Goal: Information Seeking & Learning: Compare options

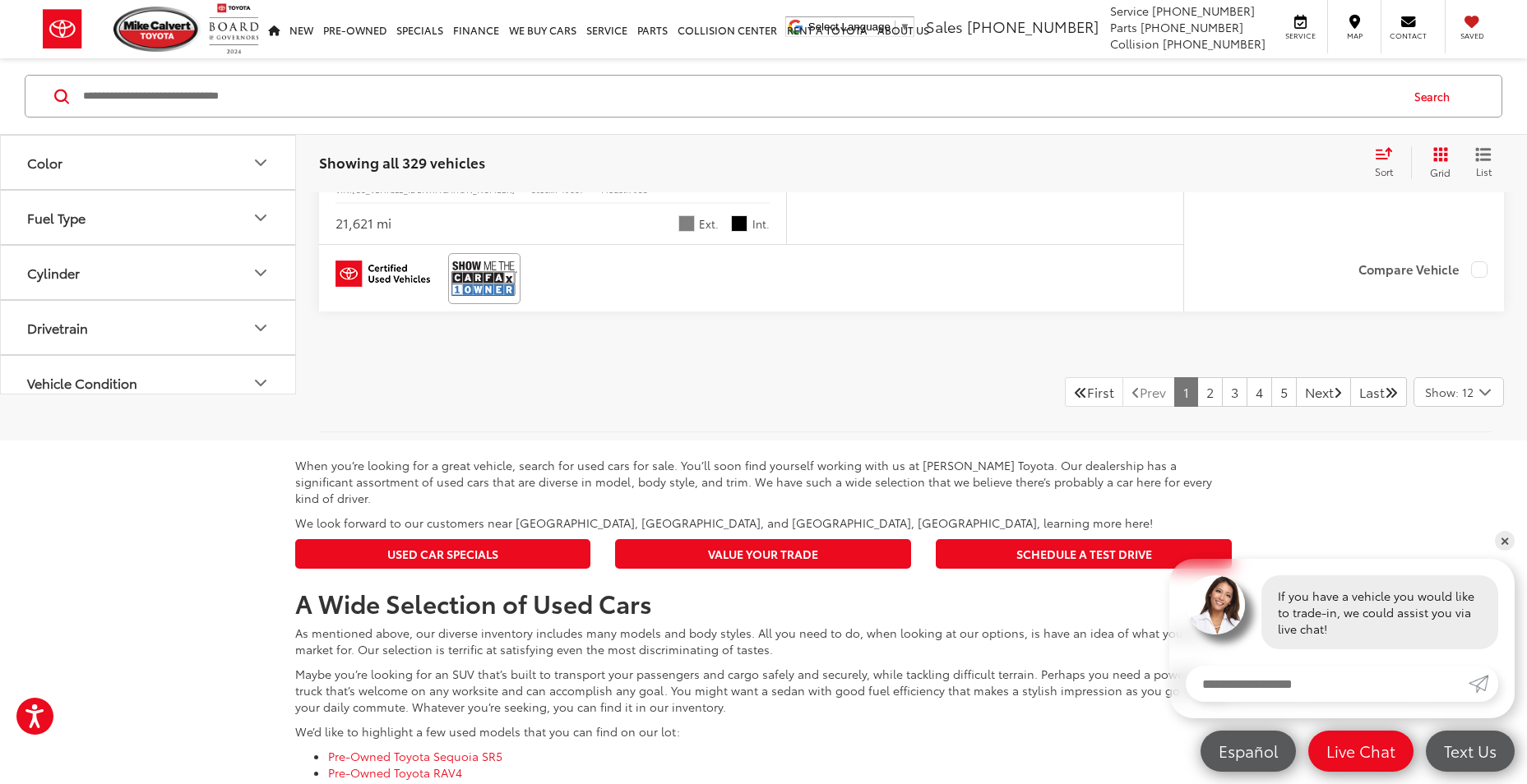
scroll to position [6659, 0]
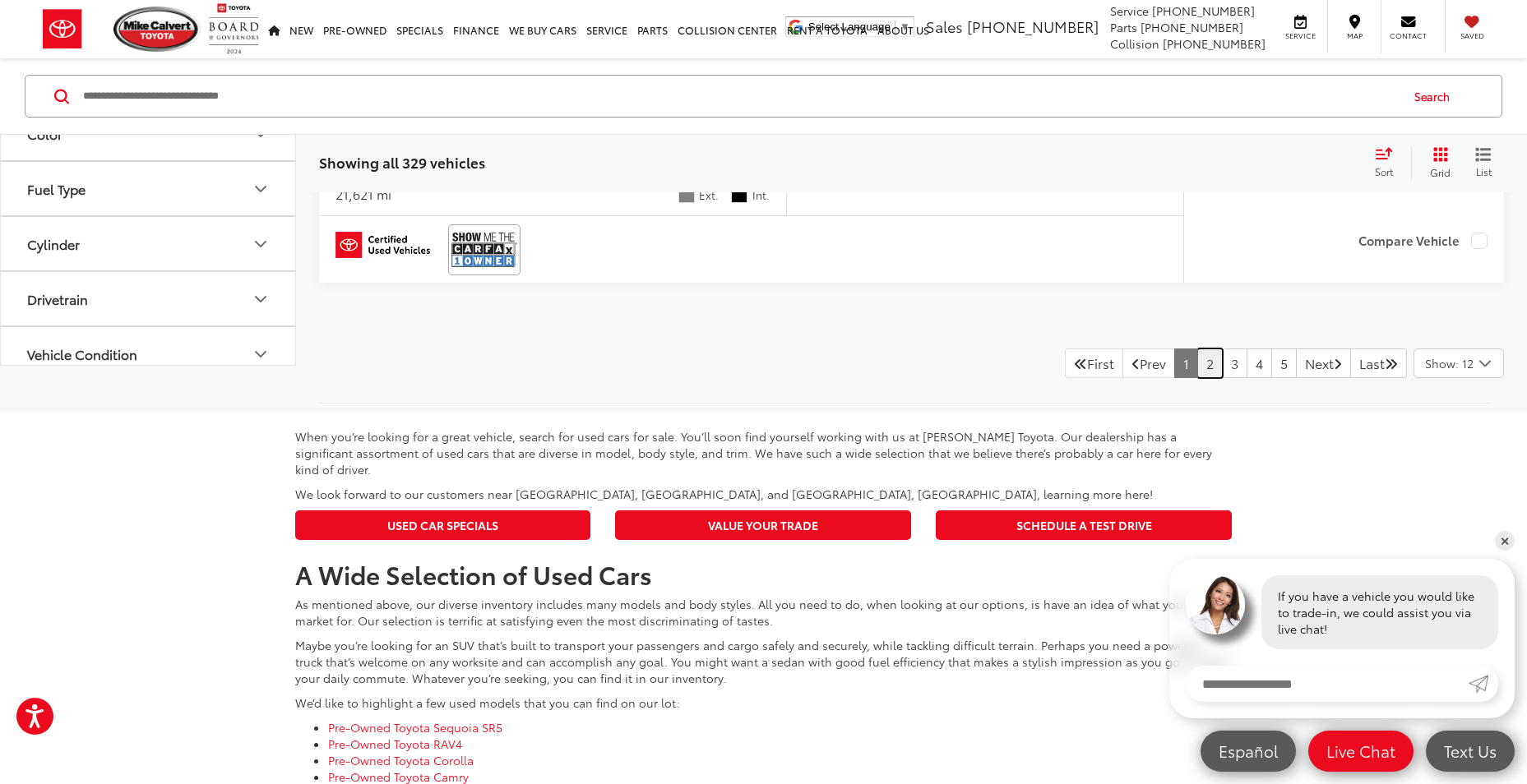
click at [1197, 368] on link "2" at bounding box center [1210, 364] width 25 height 30
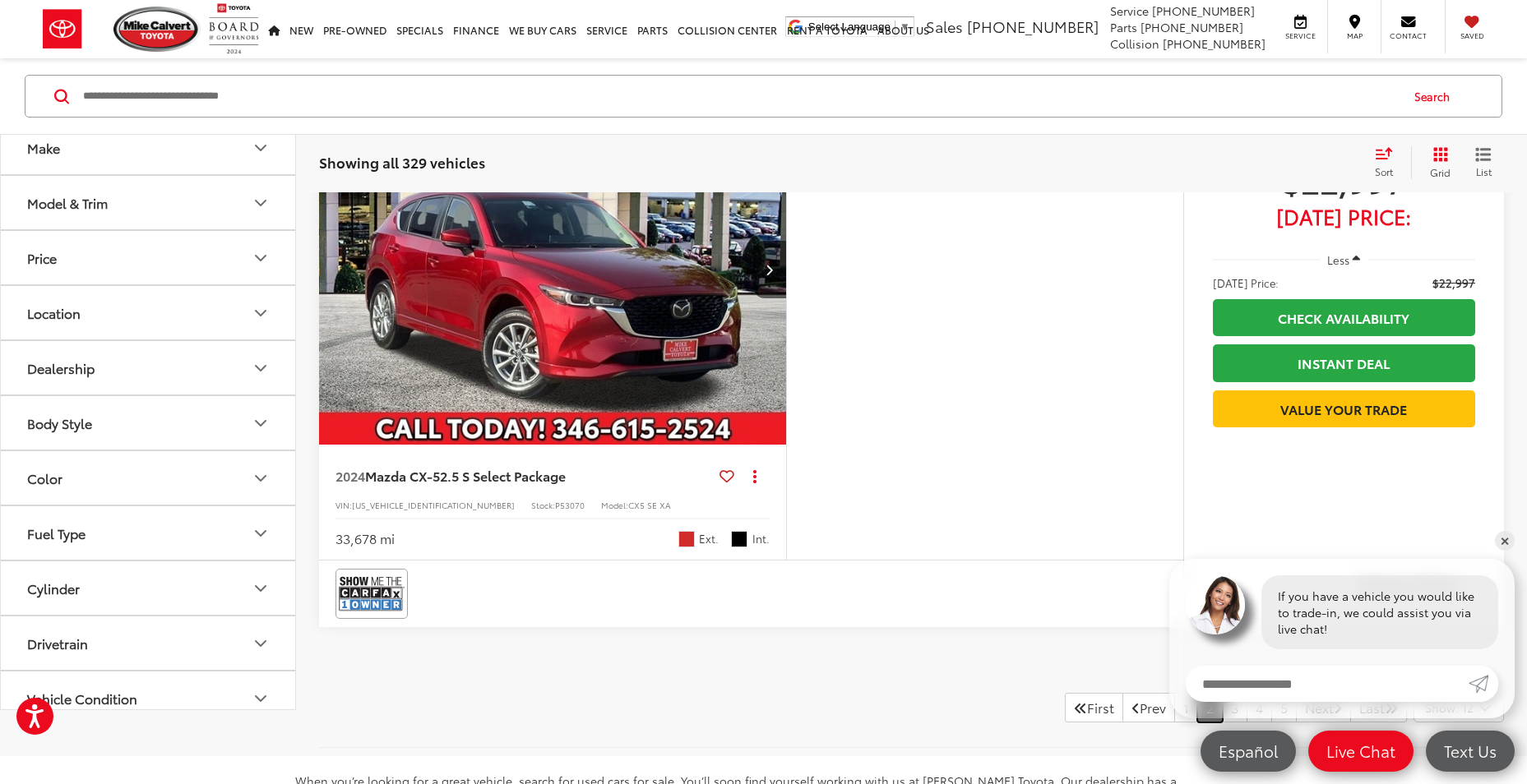
scroll to position [6330, 0]
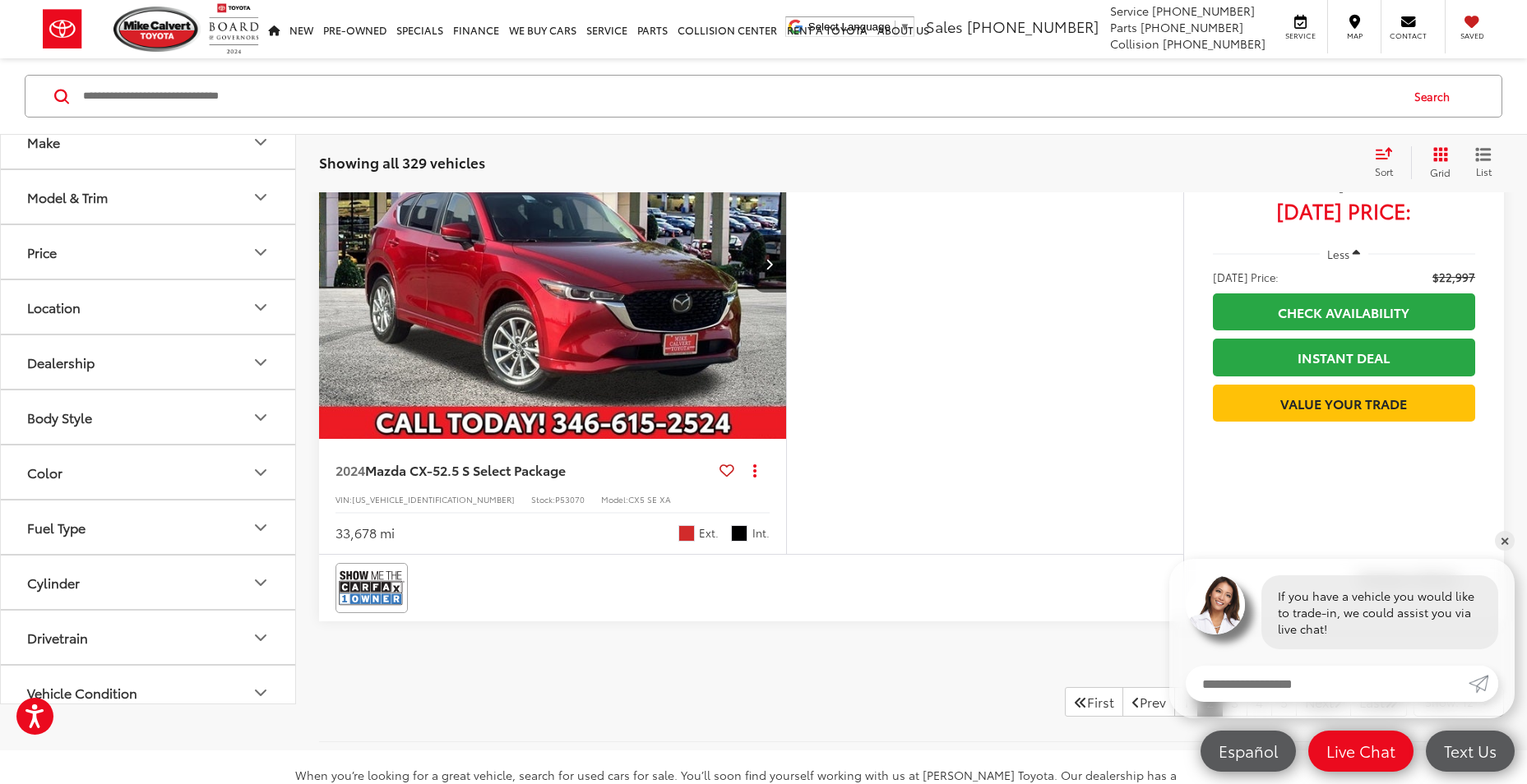
click at [538, 328] on img "2024 Mazda Mazda CX-5 2.5 S Select Package 0" at bounding box center [553, 265] width 469 height 352
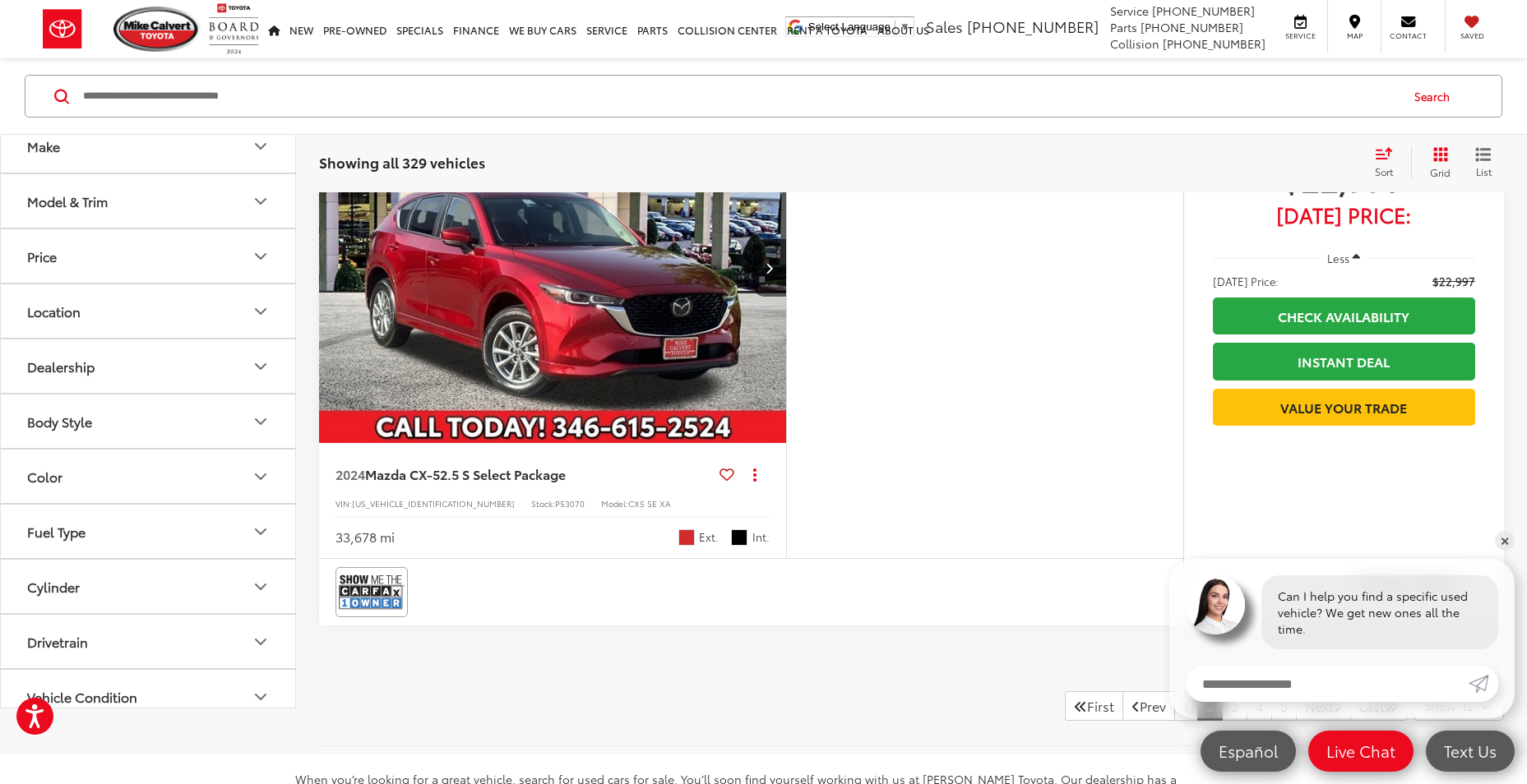
scroll to position [6330, 0]
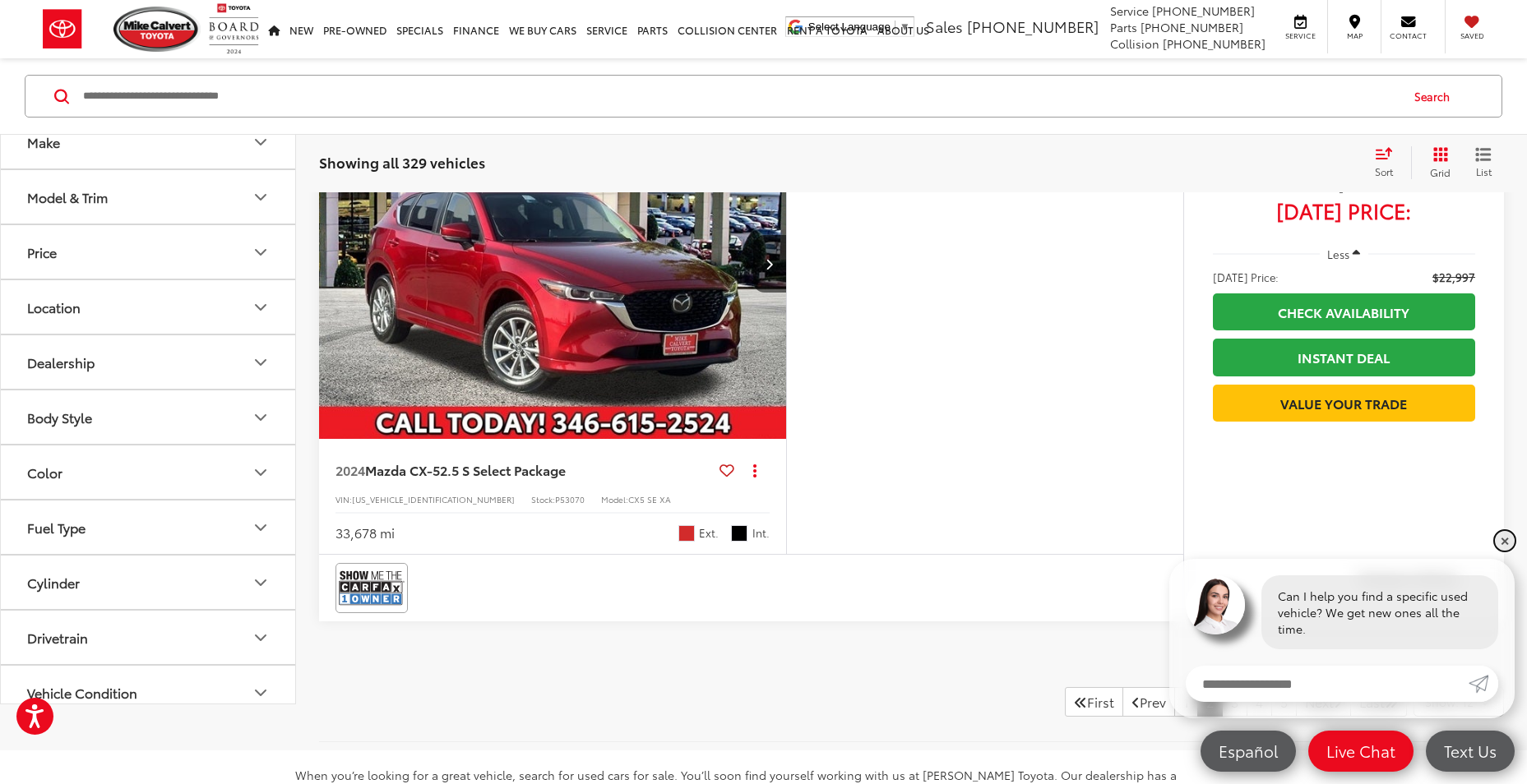
click at [1506, 541] on link "✕" at bounding box center [1504, 541] width 19 height 19
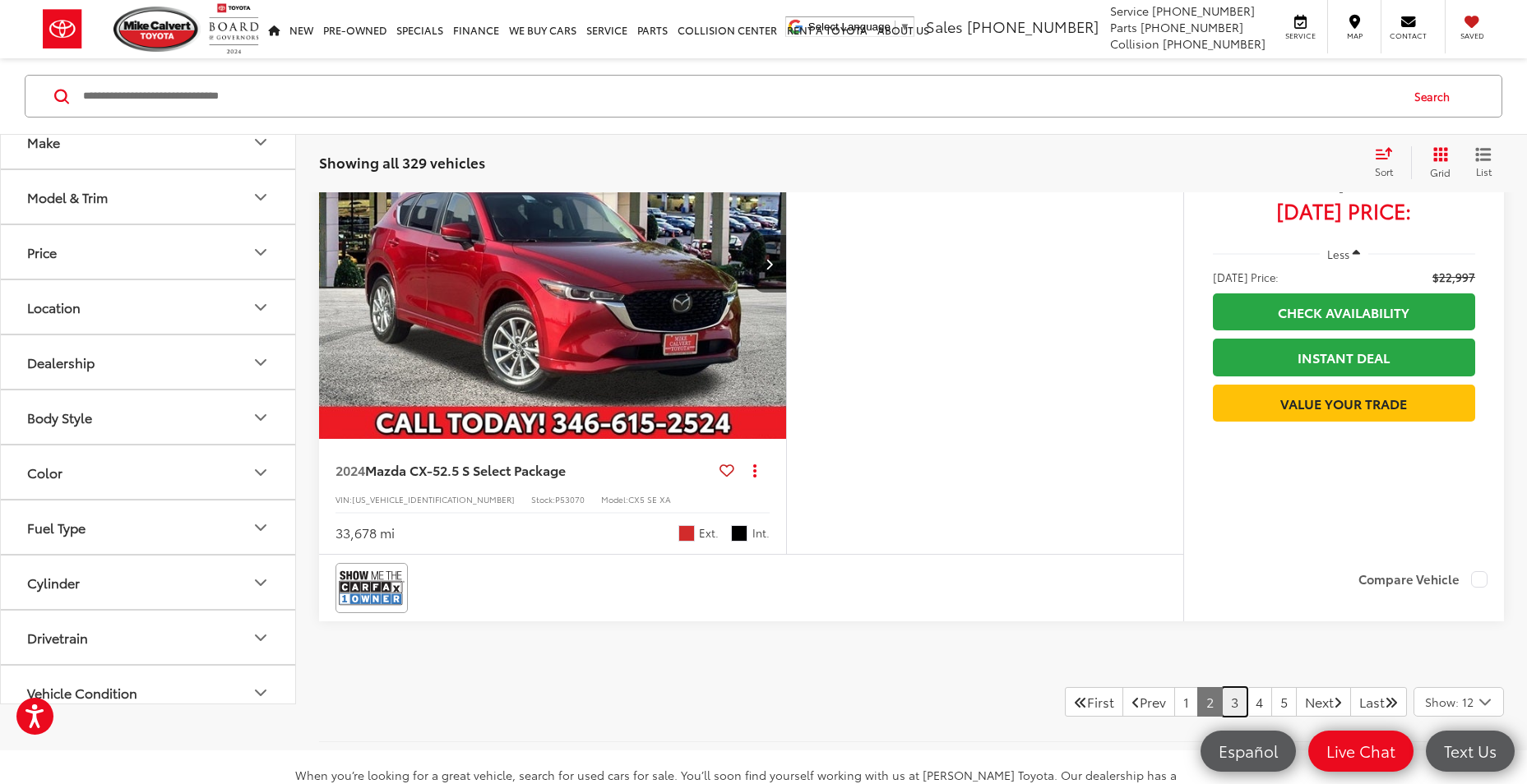
click at [1222, 705] on link "3" at bounding box center [1234, 702] width 25 height 30
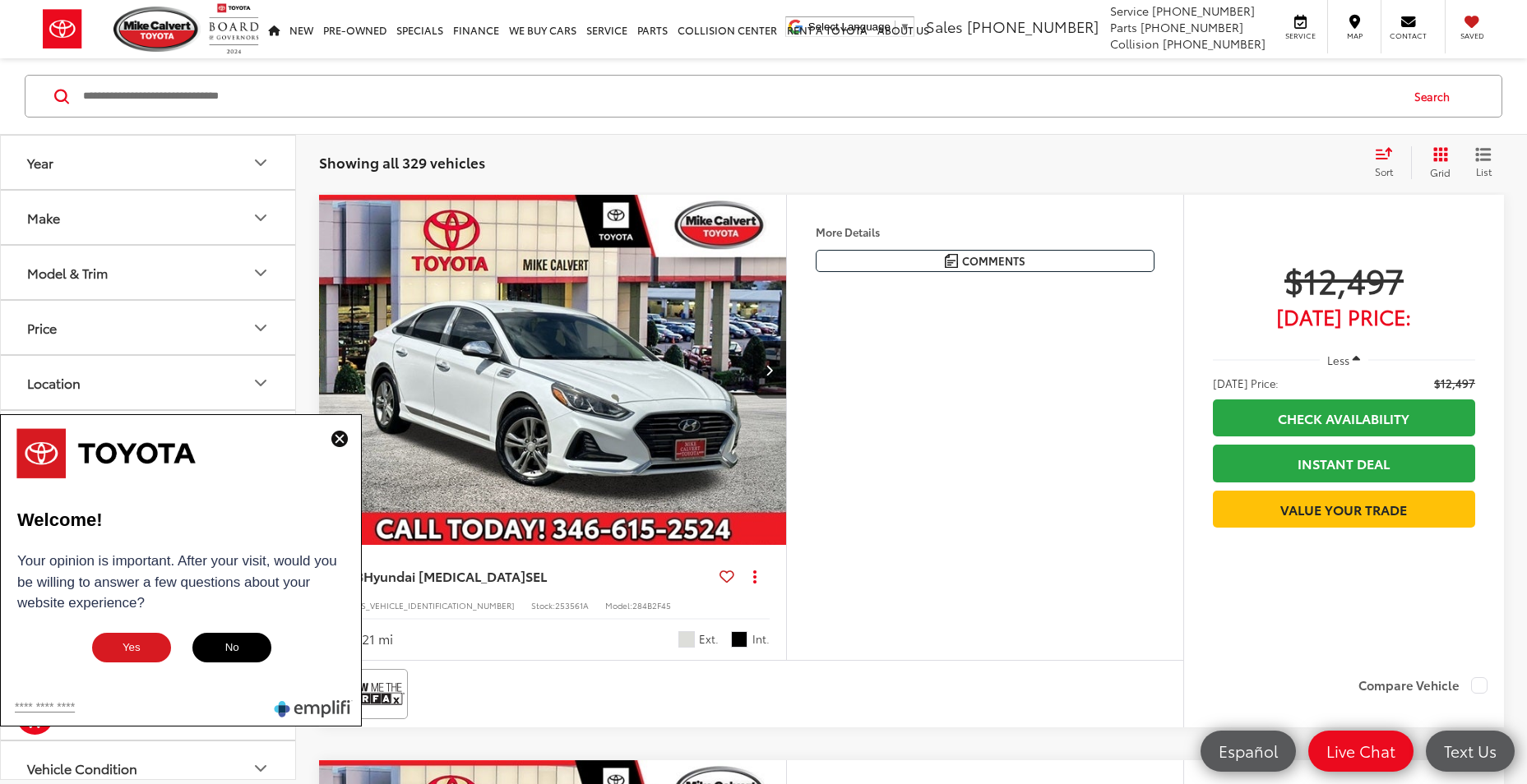
click at [339, 441] on img at bounding box center [339, 439] width 17 height 17
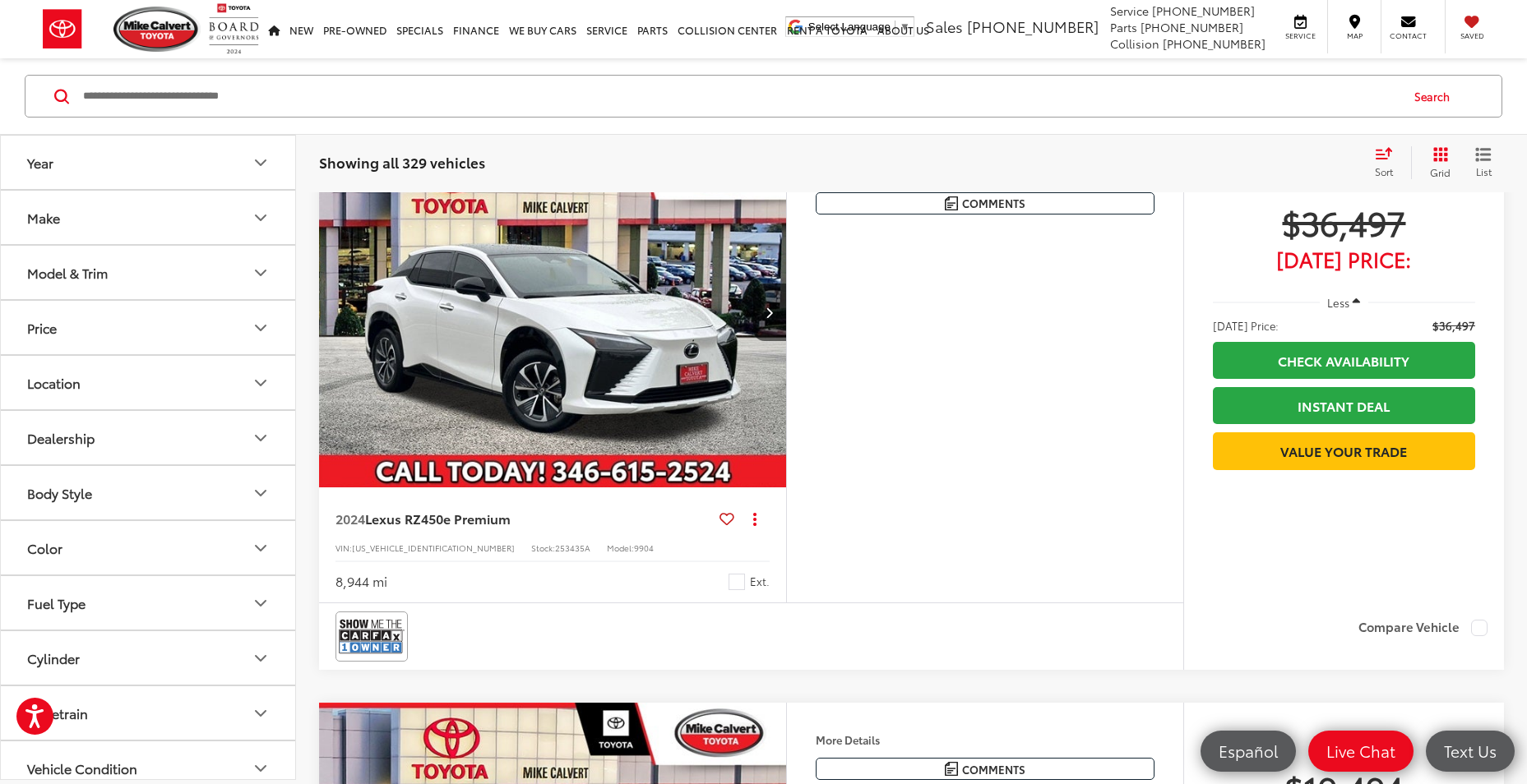
scroll to position [1726, 0]
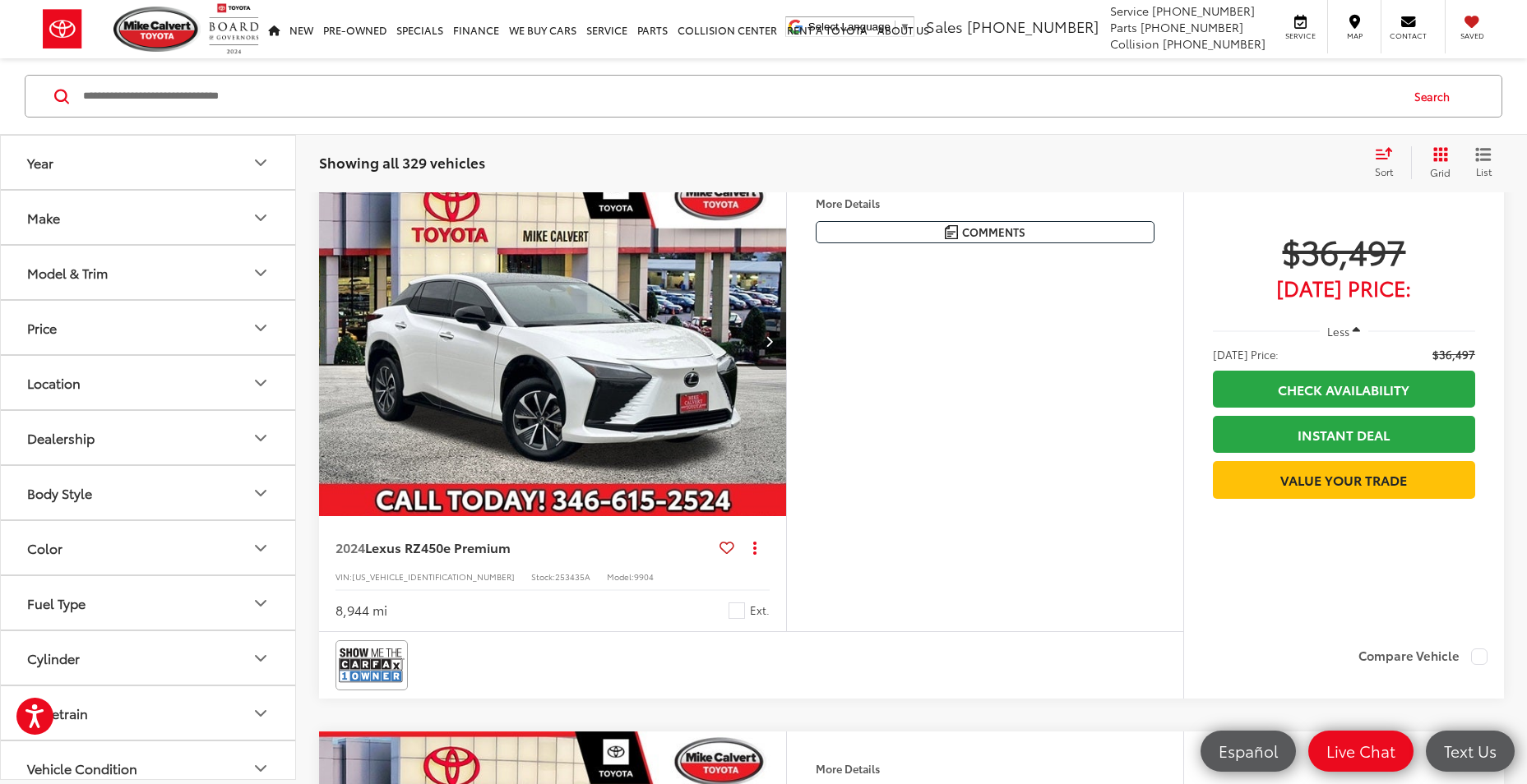
click at [648, 370] on img "2024 Lexus RZ 450e Premium 0" at bounding box center [553, 342] width 469 height 352
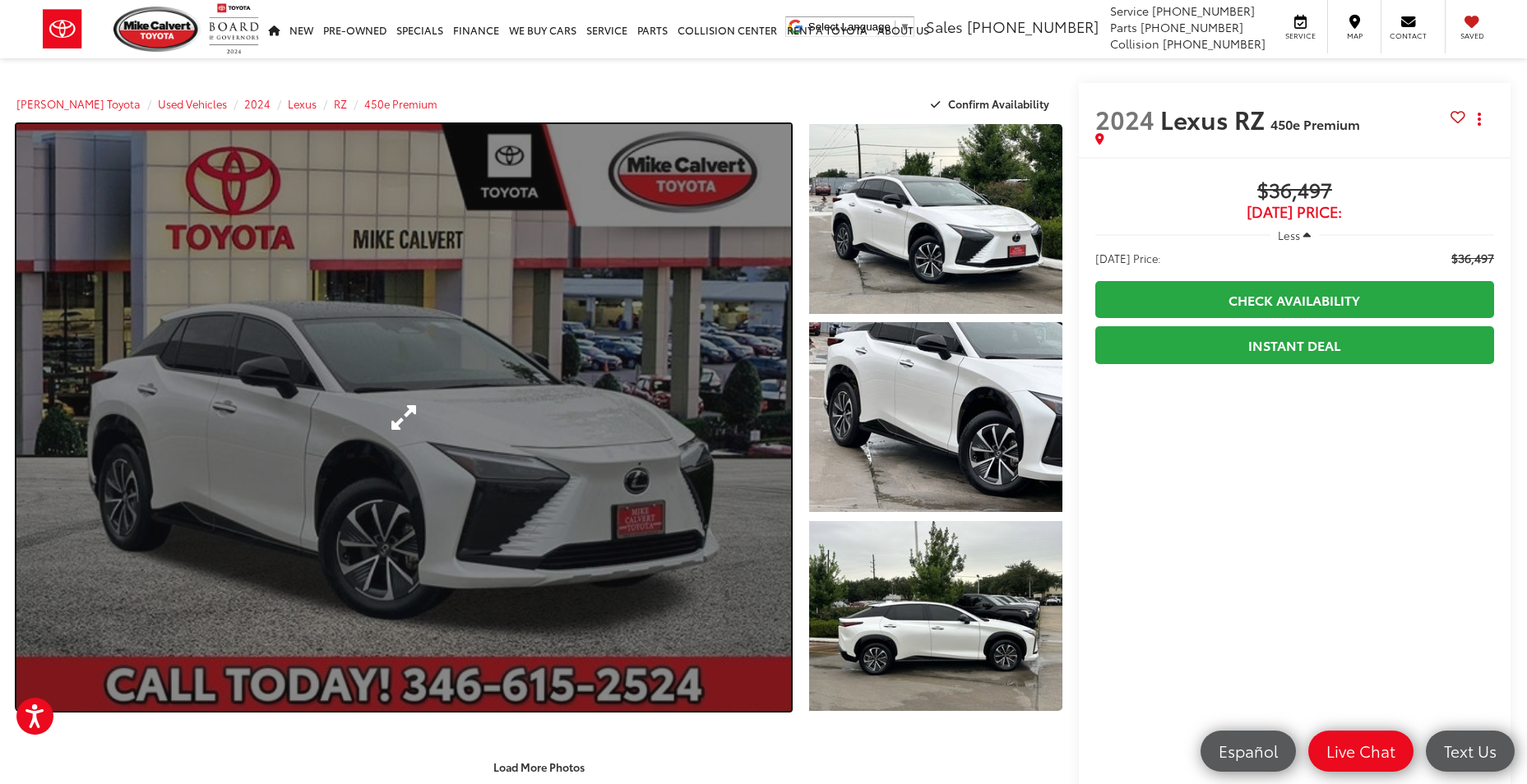
click at [673, 352] on link "Expand Photo 0" at bounding box center [404, 417] width 774 height 587
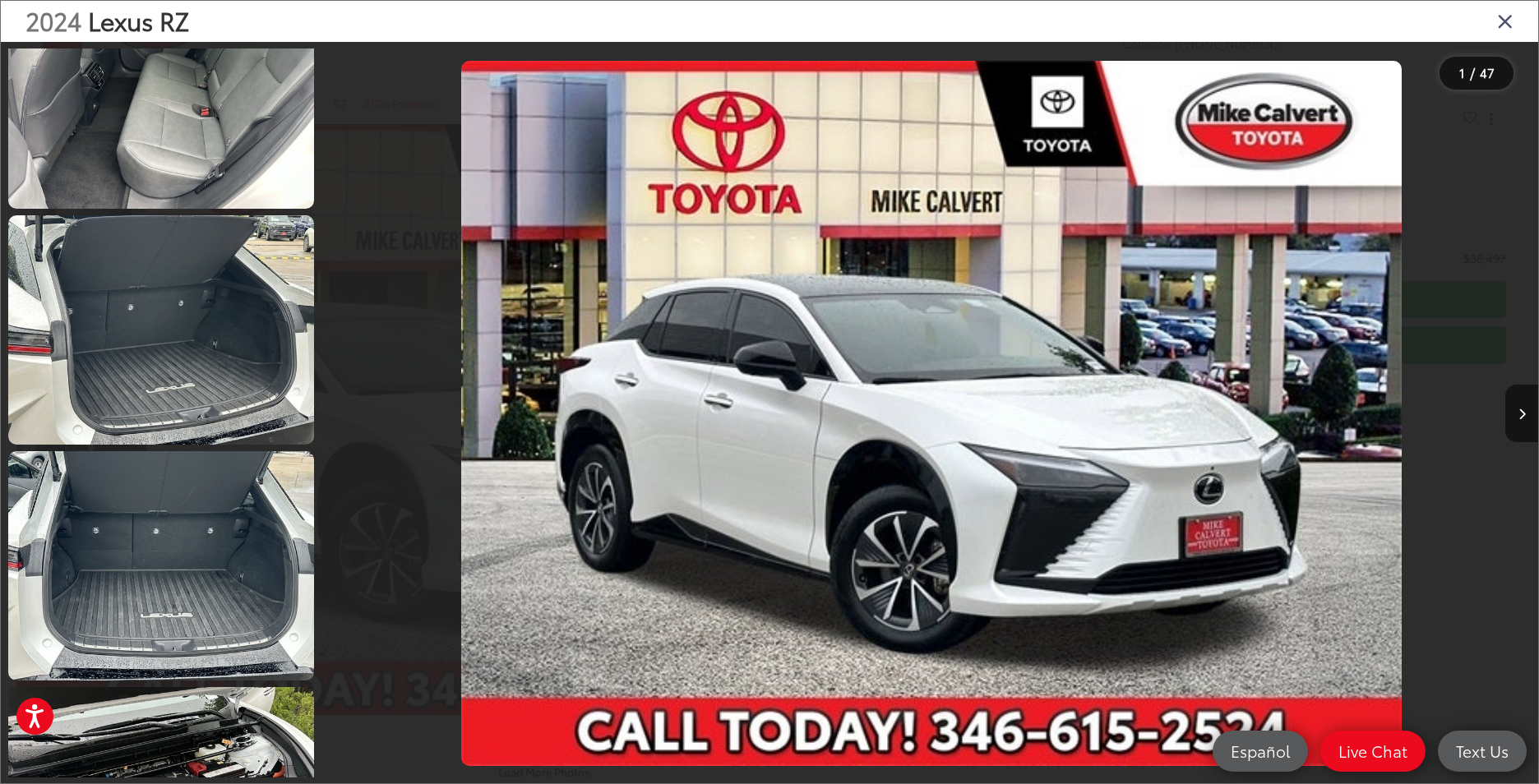
scroll to position [6001, 0]
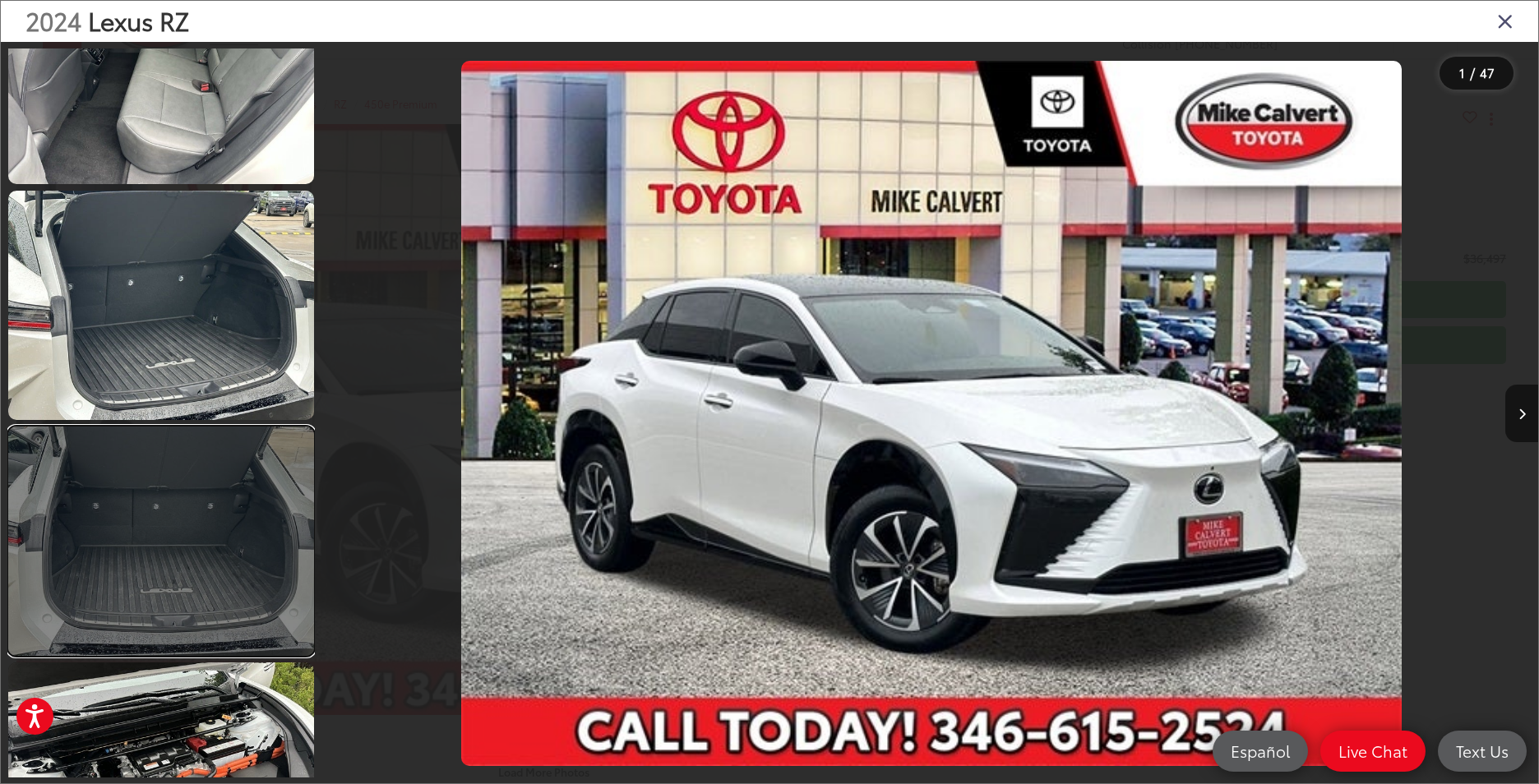
click at [107, 446] on link at bounding box center [161, 541] width 306 height 229
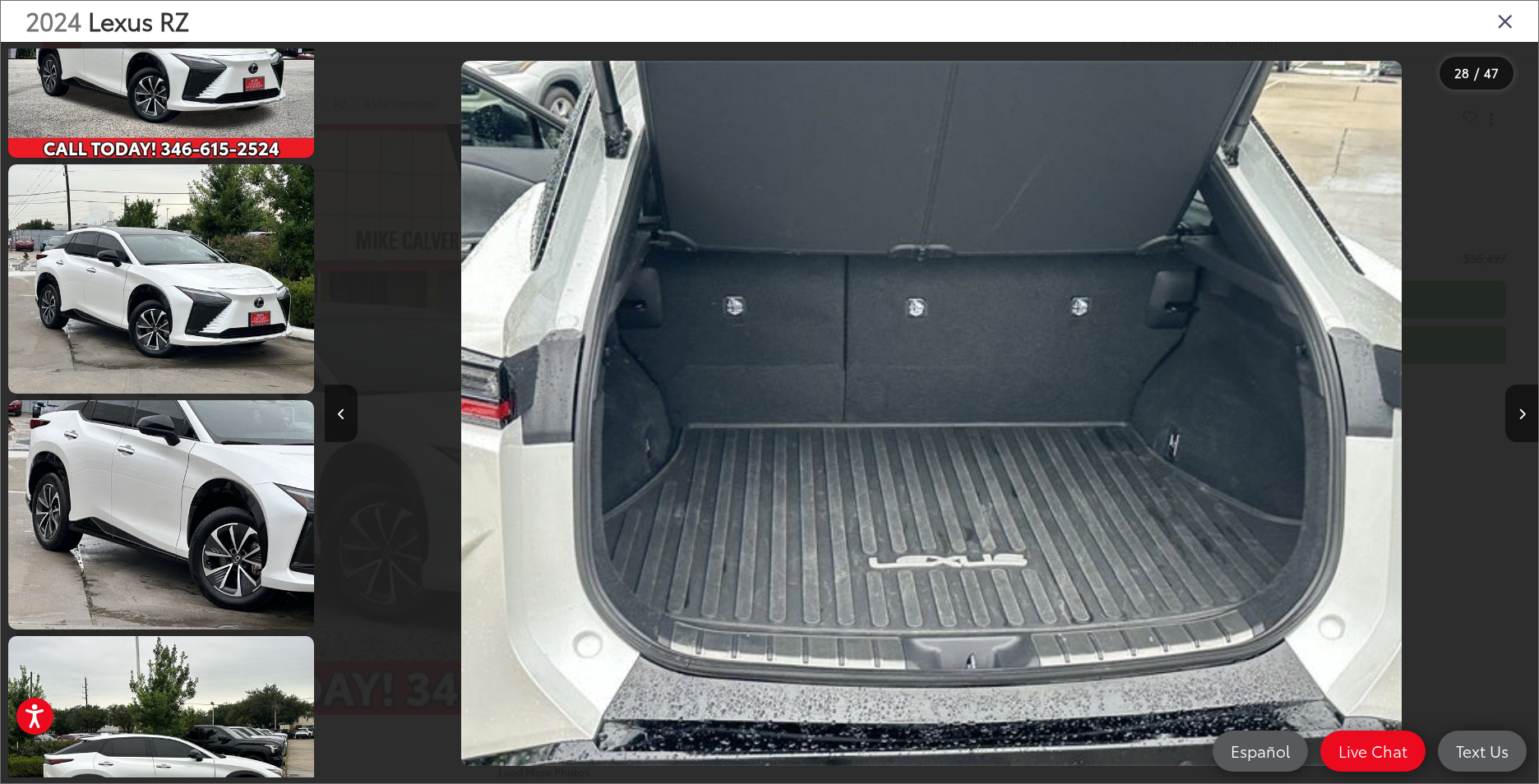
scroll to position [0, 0]
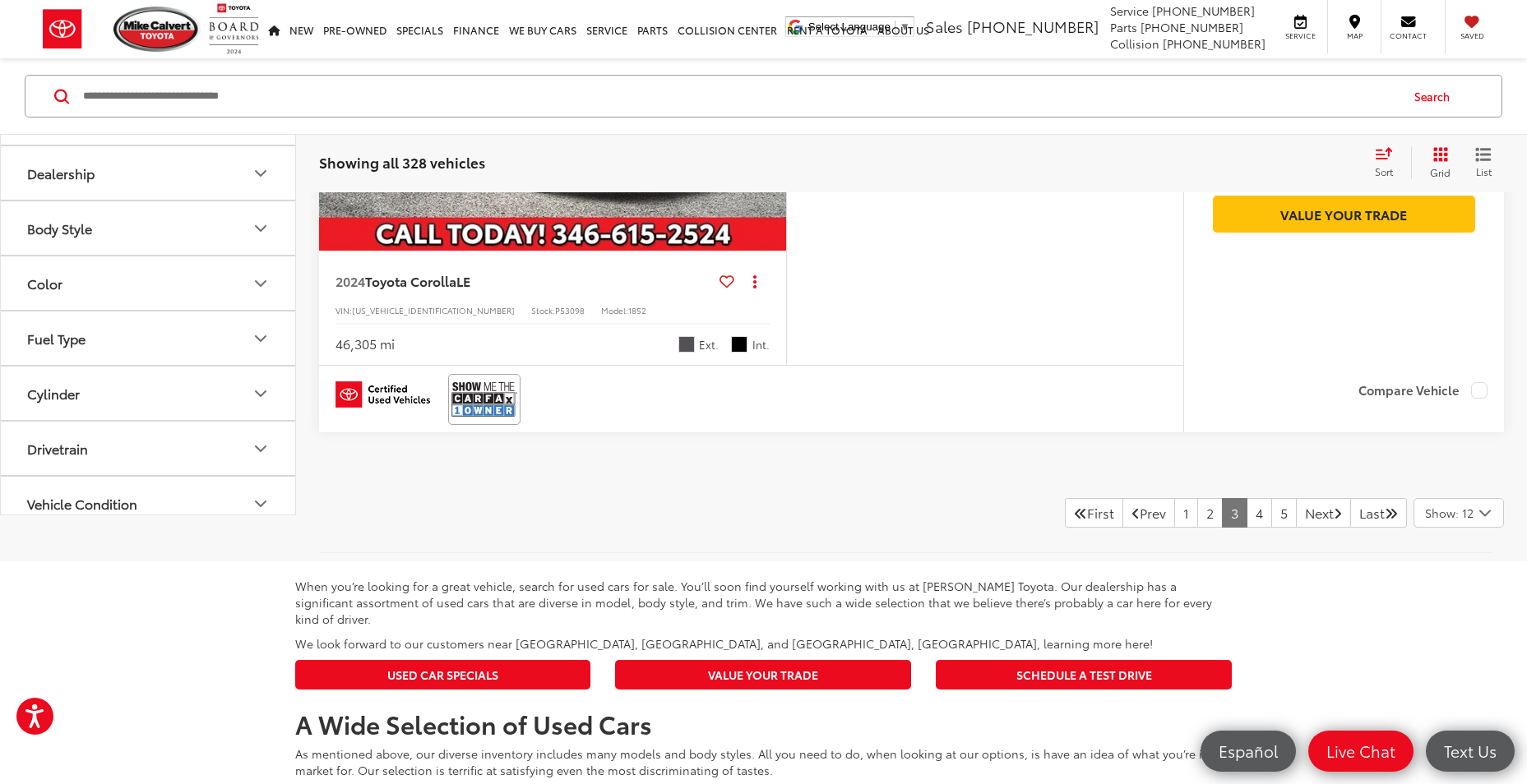
scroll to position [6494, 0]
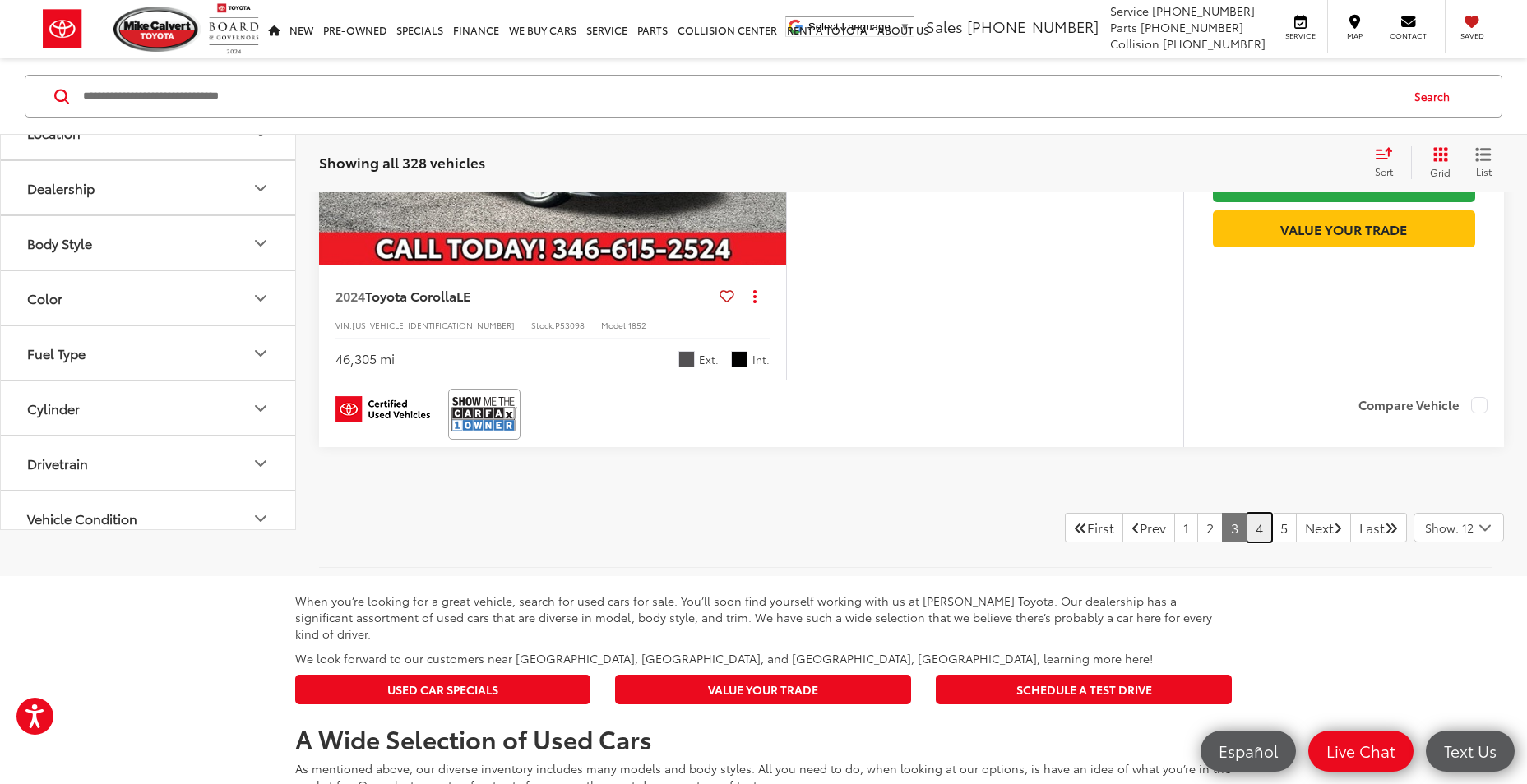
click at [1247, 540] on link "4" at bounding box center [1259, 528] width 25 height 30
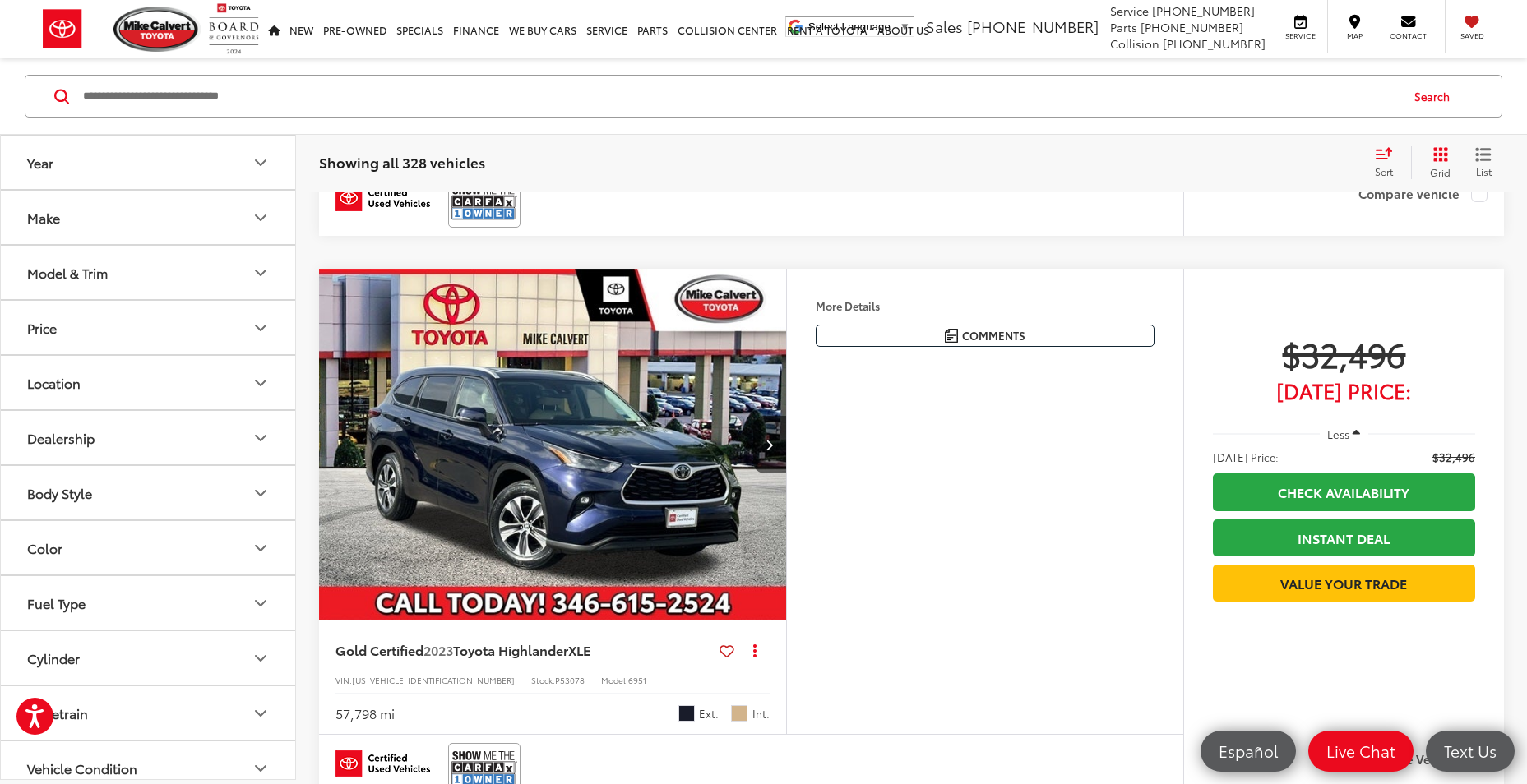
scroll to position [2795, 0]
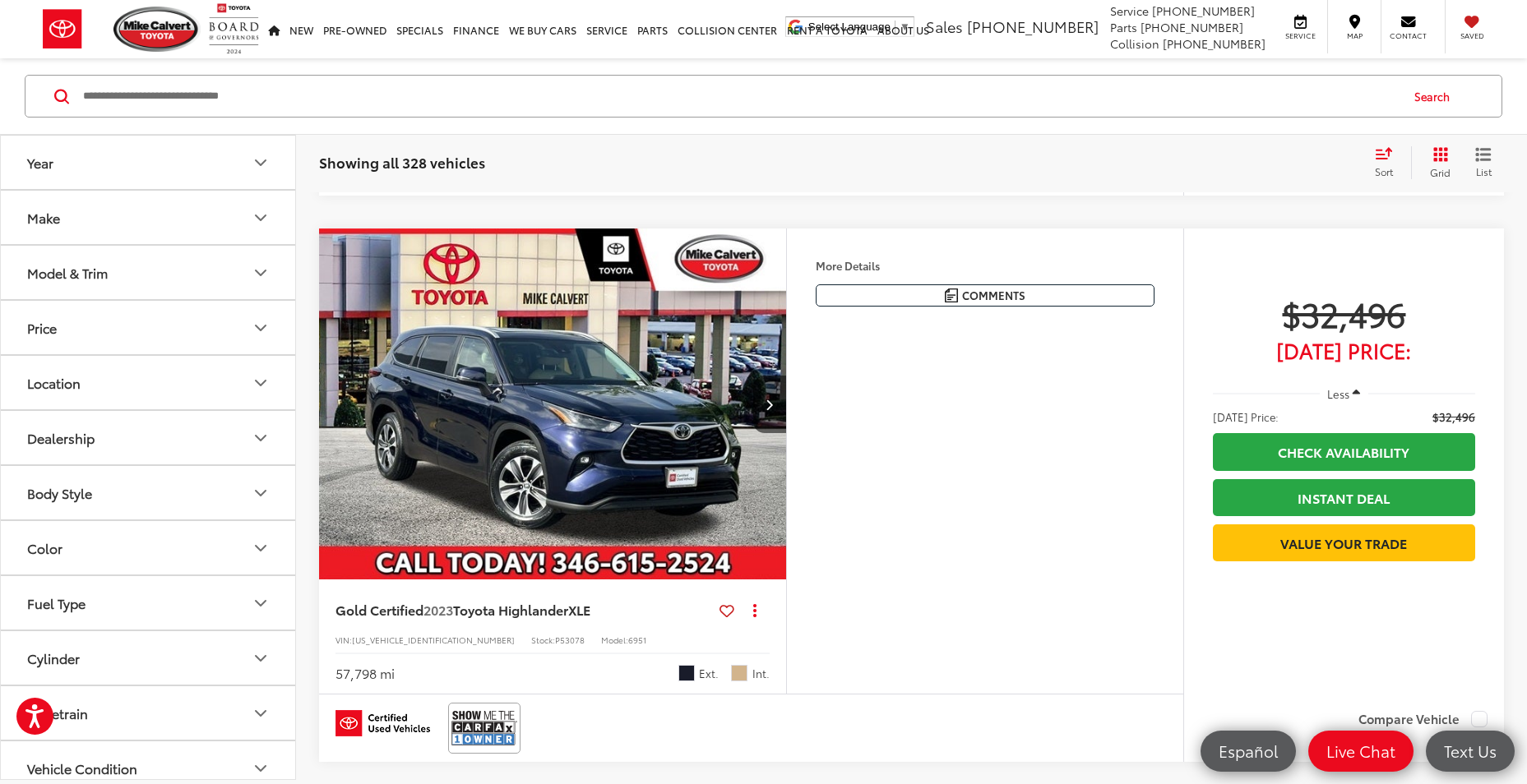
click at [673, 426] on img "2023 Toyota Highlander XLE 0" at bounding box center [553, 404] width 469 height 352
